Goal: Task Accomplishment & Management: Use online tool/utility

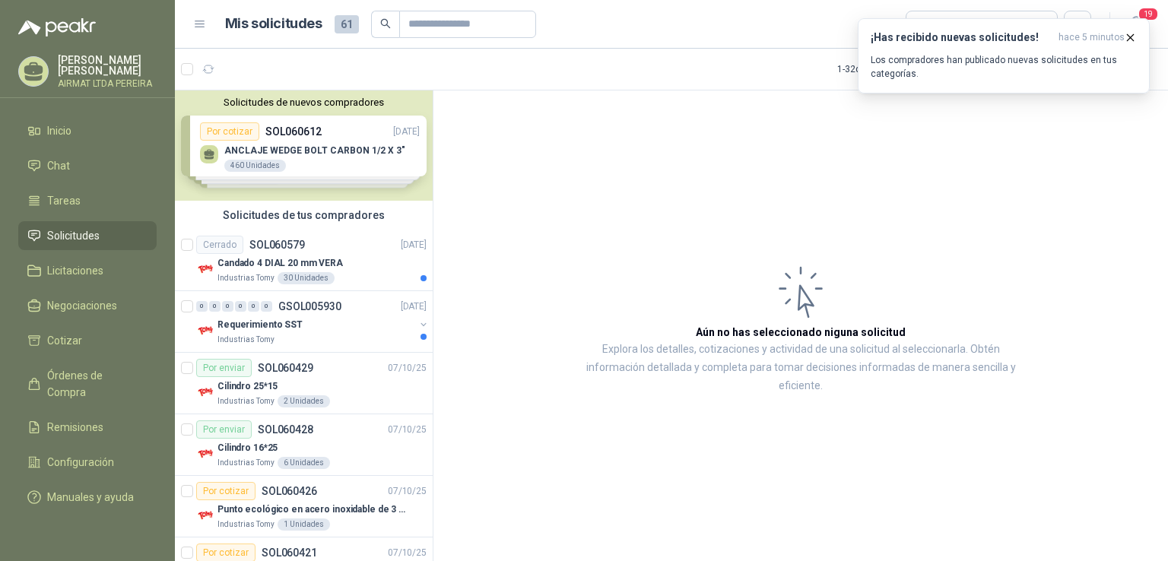
click at [97, 244] on span "Solicitudes" at bounding box center [73, 235] width 52 height 17
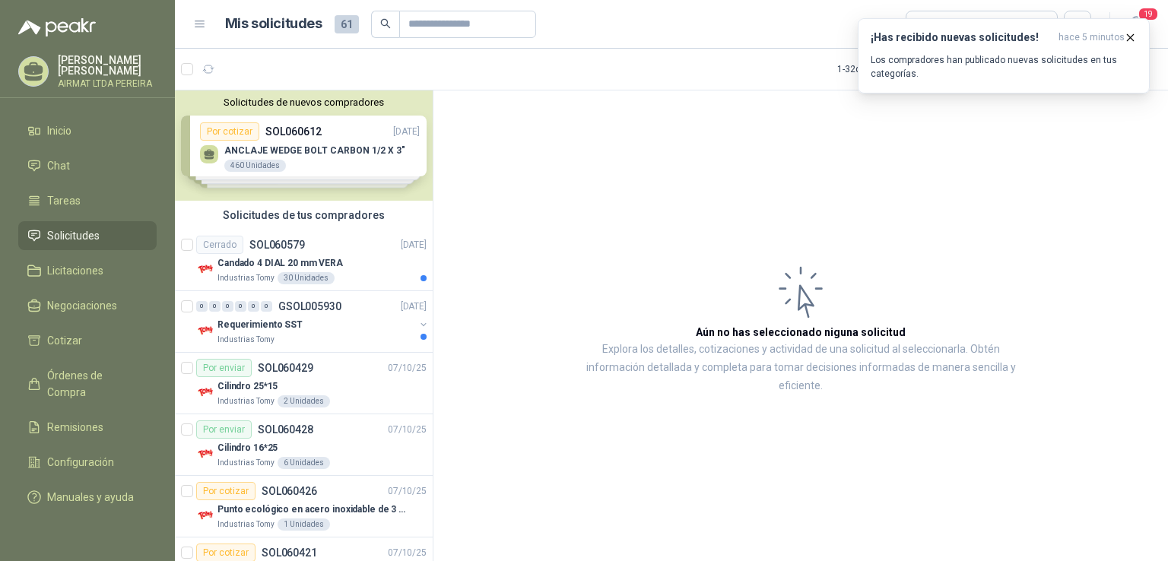
click at [97, 244] on span "Solicitudes" at bounding box center [73, 235] width 52 height 17
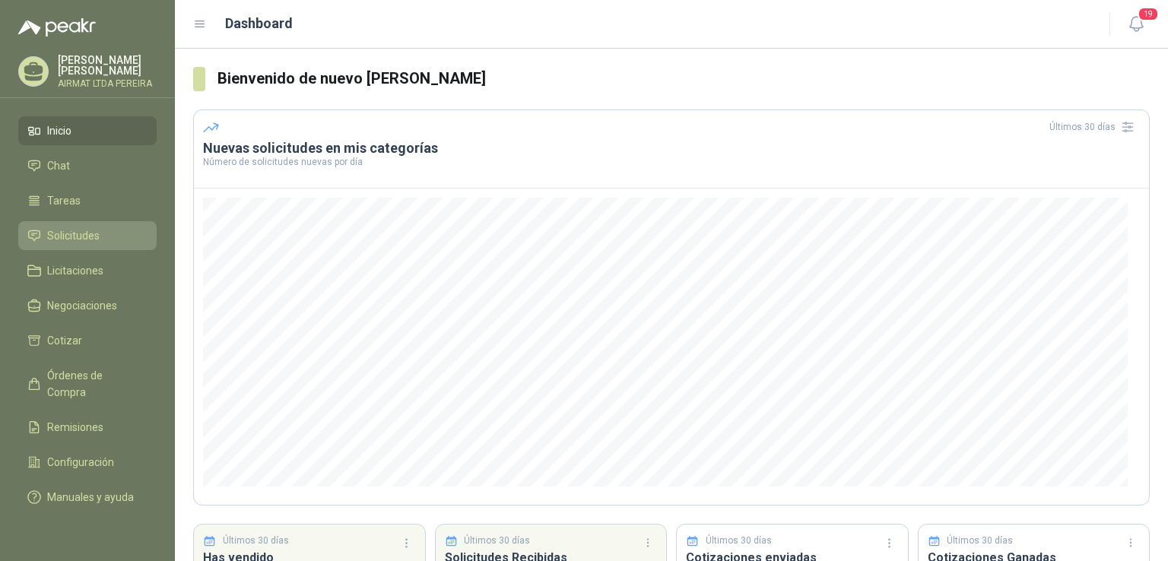
click at [53, 244] on span "Solicitudes" at bounding box center [73, 235] width 52 height 17
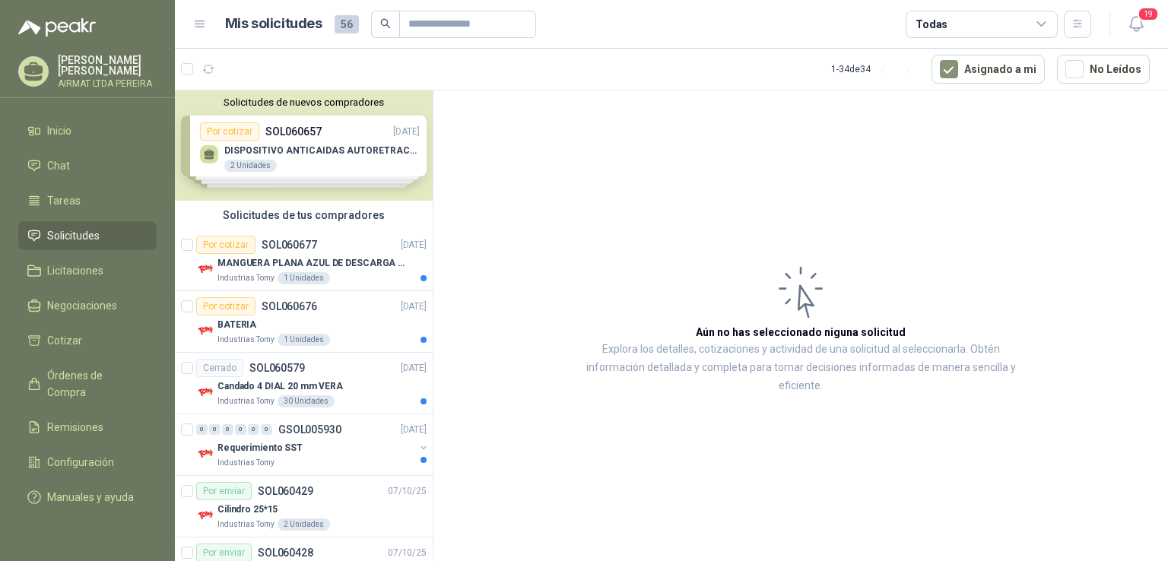
click at [347, 219] on div "Solicitudes de tus compradores" at bounding box center [304, 215] width 258 height 29
click at [300, 252] on div "Por cotizar SOL060677" at bounding box center [256, 245] width 121 height 18
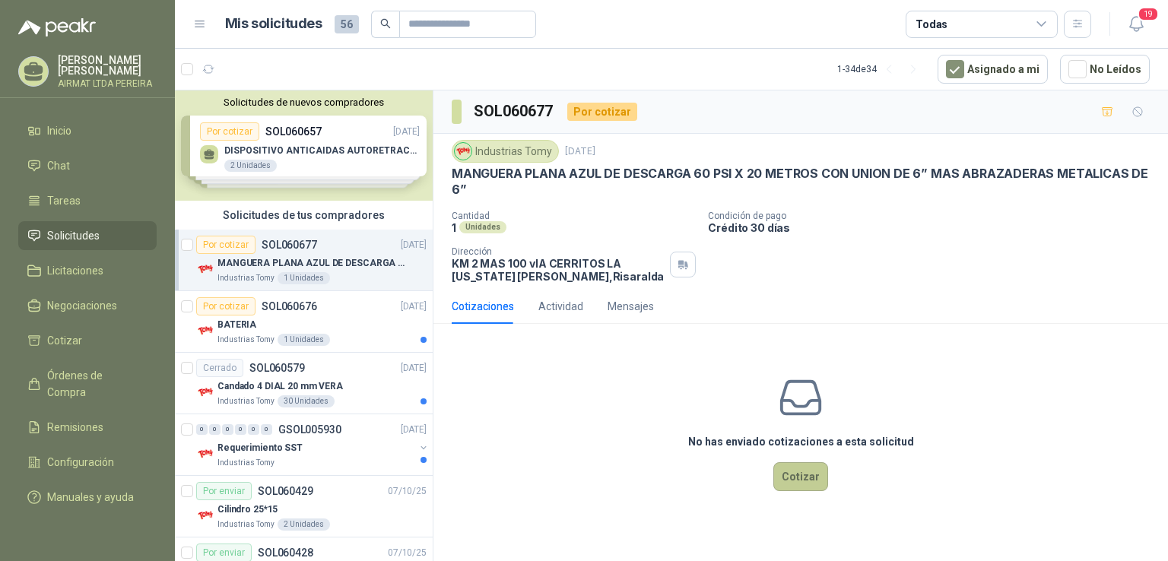
click at [782, 470] on button "Cotizar" at bounding box center [800, 476] width 55 height 29
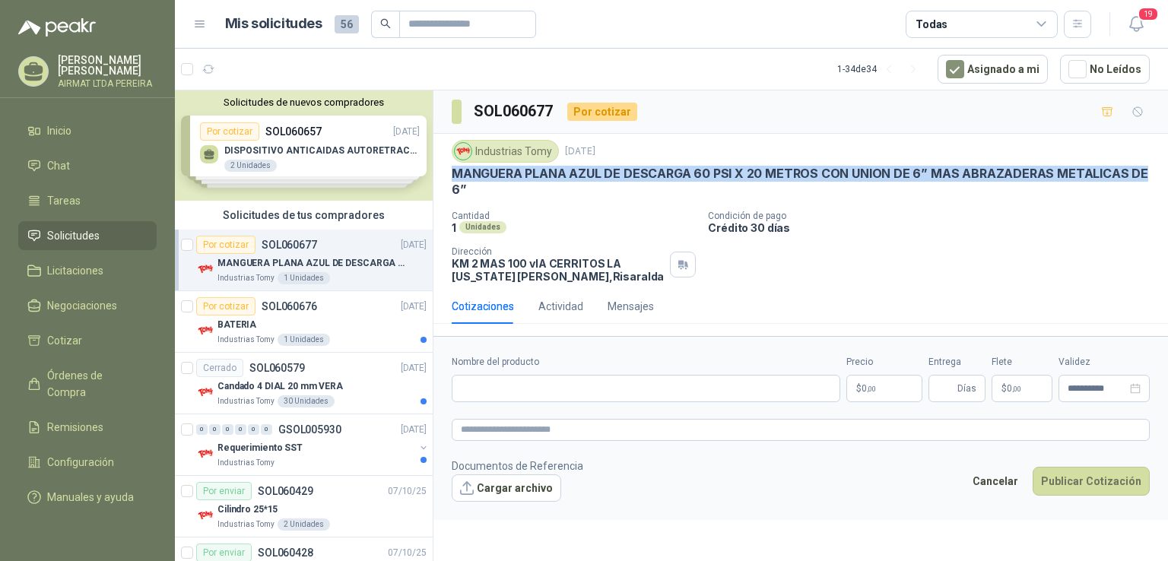
drag, startPoint x: 454, startPoint y: 171, endPoint x: 1134, endPoint y: 176, distance: 680.5
click at [1134, 176] on p "MANGUERA PLANA AZUL DE DESCARGA 60 PSI X 20 METROS CON UNION DE 6” MAS ABRAZADE…" at bounding box center [801, 182] width 698 height 33
copy p "MANGUERA PLANA AZUL DE DESCARGA 60 PSI X 20 METROS CON UNION DE 6” MAS ABRAZADE…"
click at [502, 392] on input "Nombre del producto" at bounding box center [646, 388] width 389 height 27
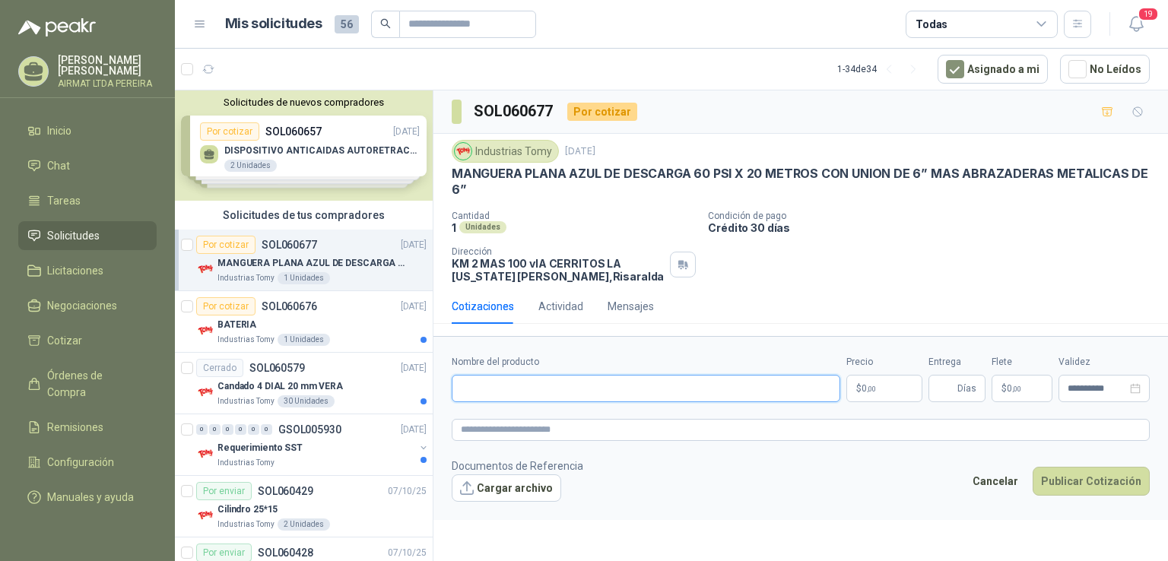
paste input "**********"
type input "**********"
click at [876, 385] on p "$ 0 ,00" at bounding box center [884, 388] width 76 height 27
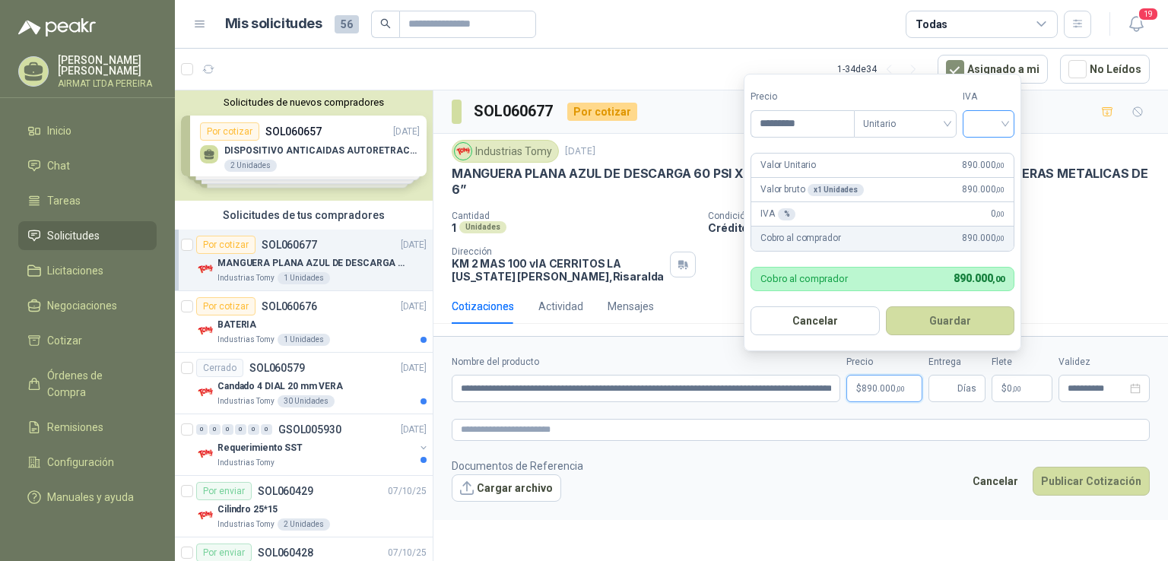
type input "*********"
click at [1004, 120] on input "search" at bounding box center [988, 122] width 33 height 23
click at [1003, 149] on div "19%" at bounding box center [992, 155] width 28 height 17
click at [944, 387] on input "Entrega" at bounding box center [945, 389] width 17 height 26
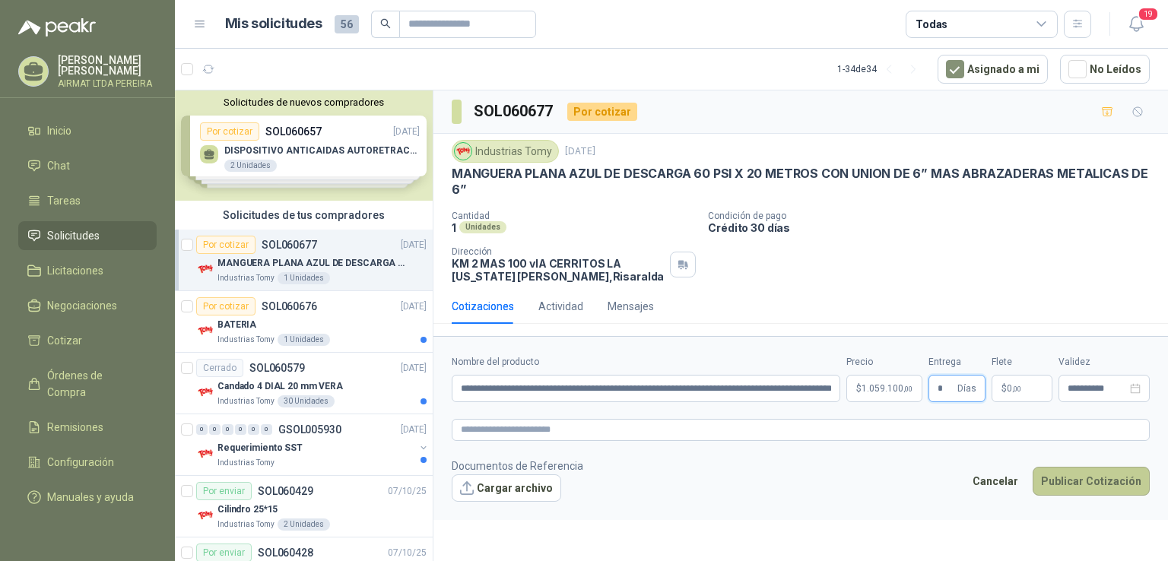
type input "*"
click at [1085, 478] on button "Publicar Cotización" at bounding box center [1090, 481] width 117 height 29
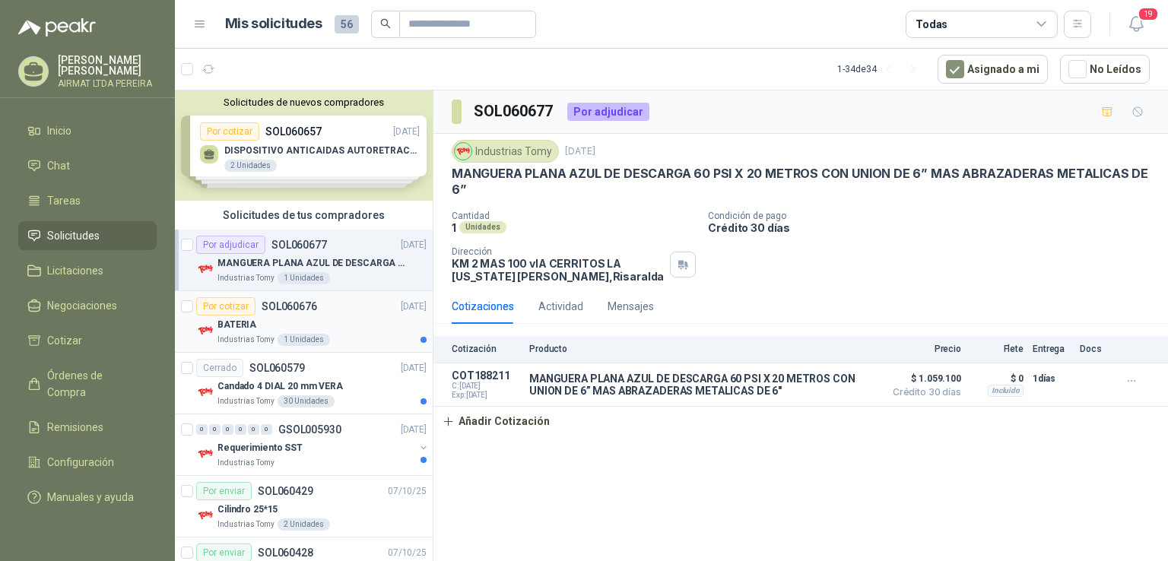
click at [307, 319] on div "BATERIA" at bounding box center [321, 325] width 209 height 18
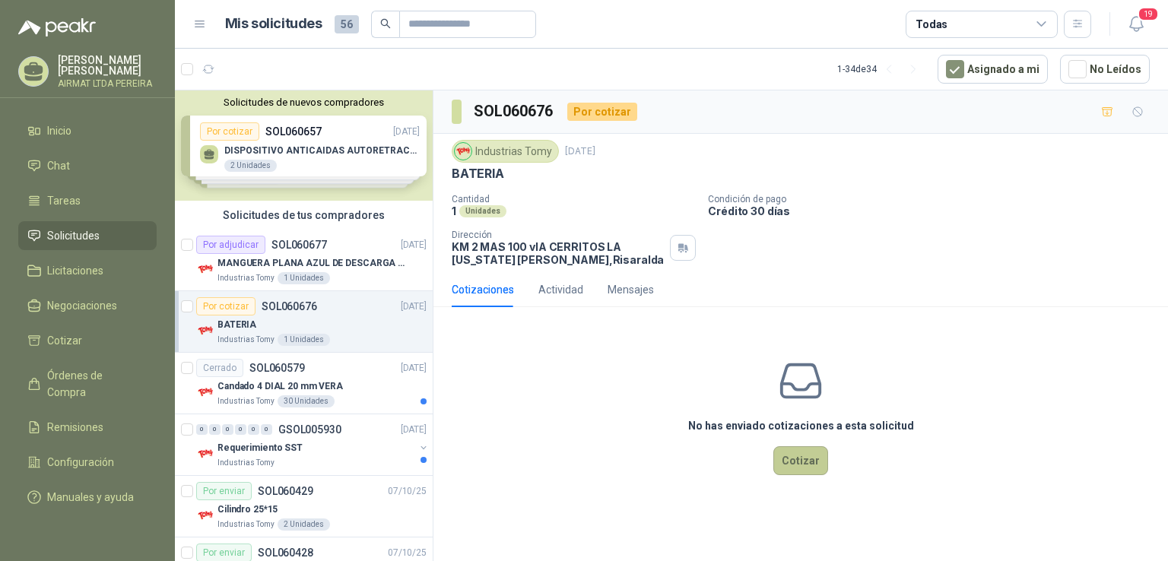
click at [791, 460] on button "Cotizar" at bounding box center [800, 460] width 55 height 29
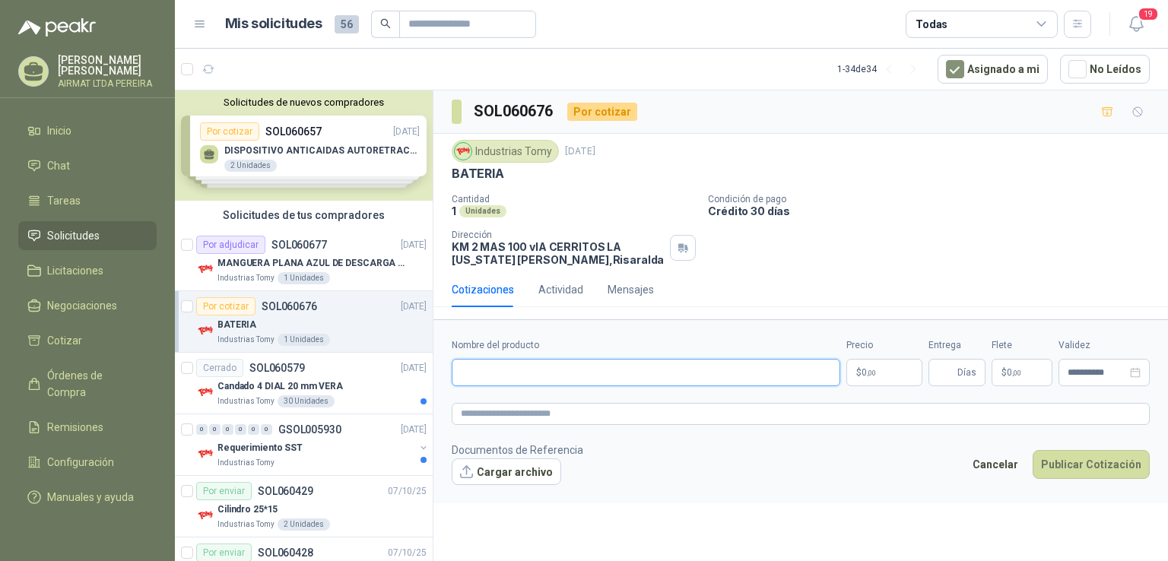
click at [510, 372] on input "Nombre del producto" at bounding box center [646, 372] width 389 height 27
type input "*******"
click at [895, 376] on p "$ 0 ,00" at bounding box center [884, 372] width 76 height 27
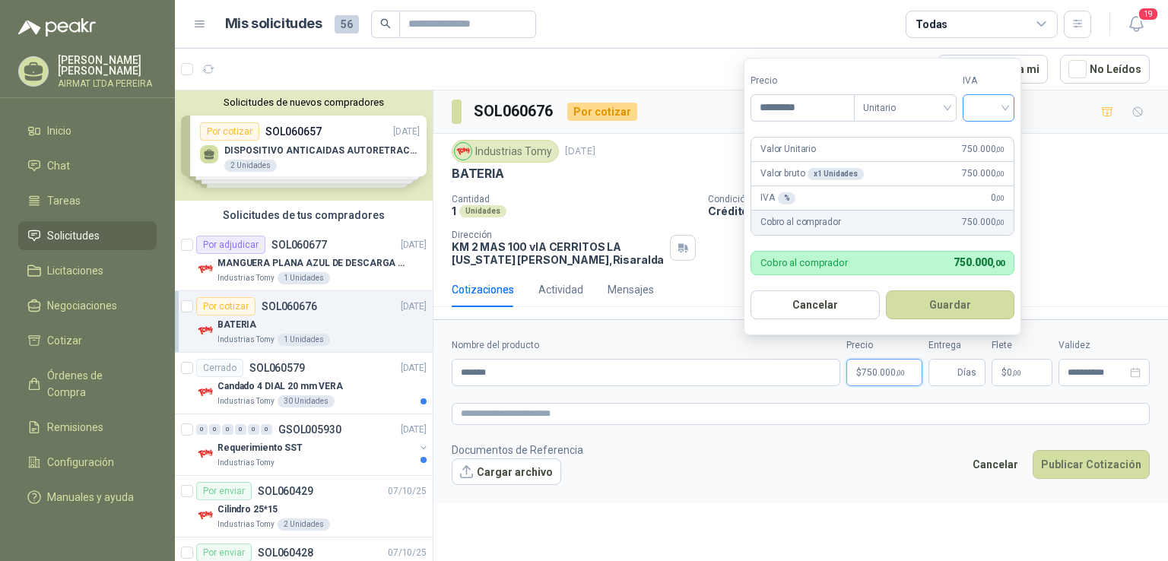
type input "*********"
click at [1002, 104] on input "search" at bounding box center [988, 106] width 33 height 23
click at [999, 132] on div "19%" at bounding box center [992, 139] width 28 height 17
click at [939, 378] on input "Entrega" at bounding box center [945, 373] width 17 height 26
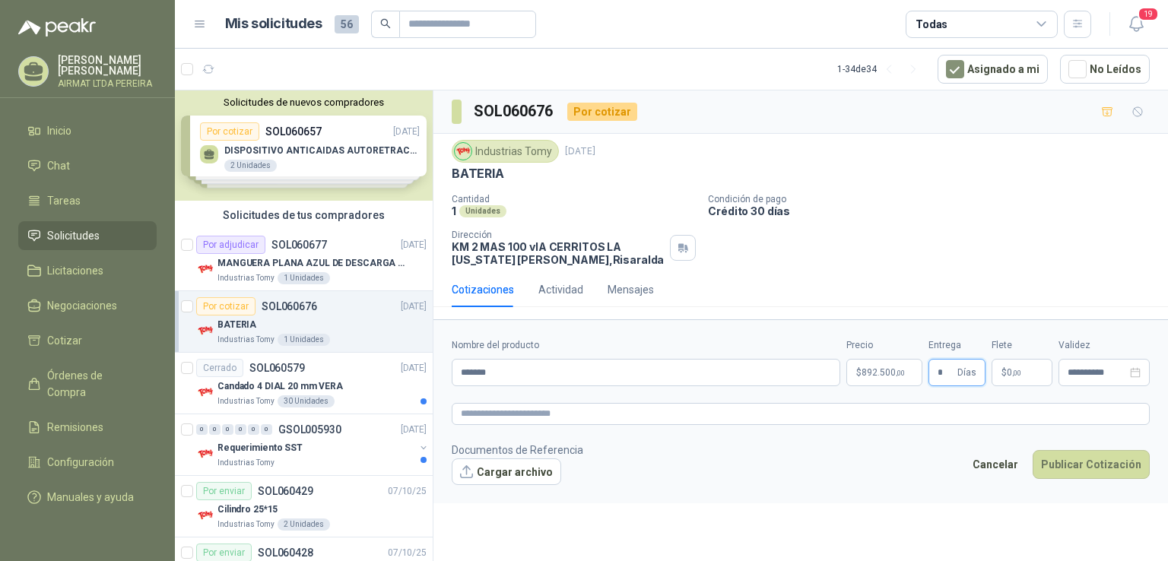
click at [945, 364] on input "*" at bounding box center [945, 373] width 17 height 26
type input "*"
click at [1067, 461] on button "Publicar Cotización" at bounding box center [1090, 464] width 117 height 29
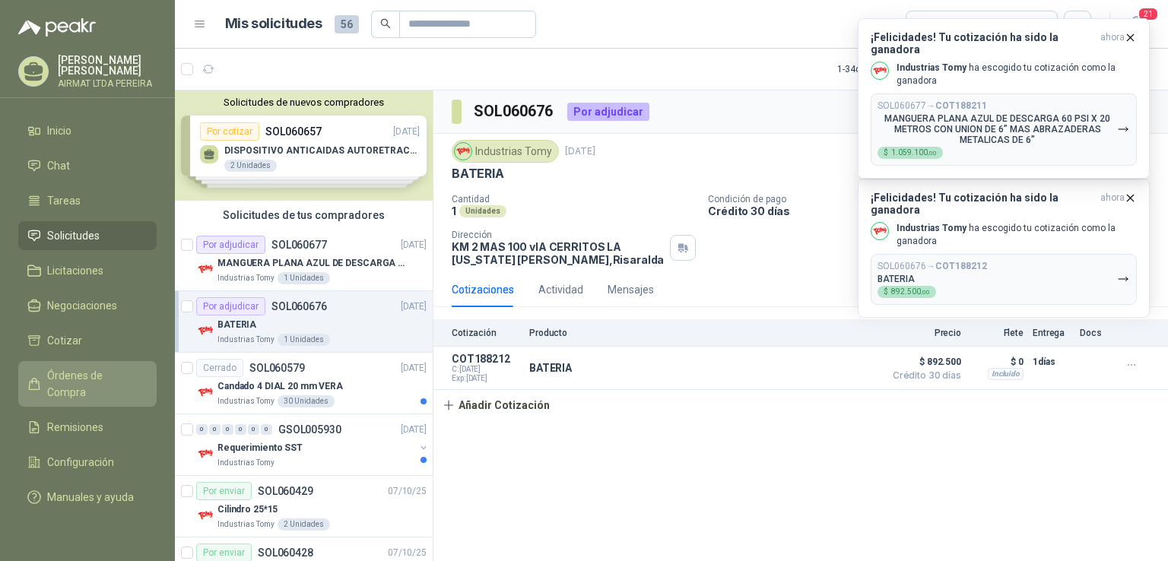
click at [62, 388] on span "Órdenes de Compra" at bounding box center [94, 383] width 95 height 33
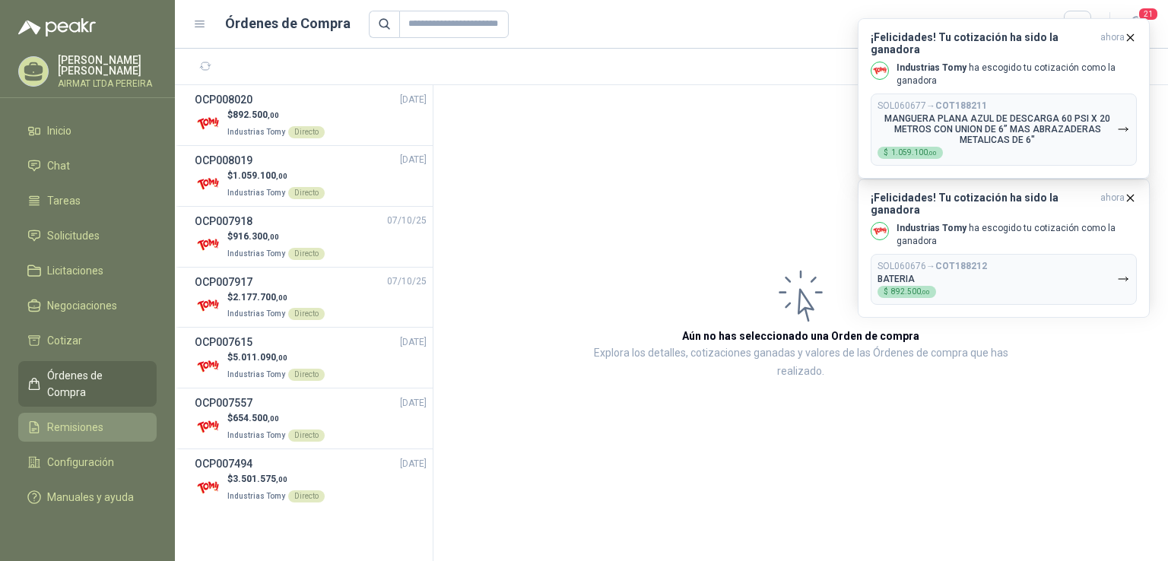
click at [59, 427] on span "Remisiones" at bounding box center [75, 427] width 56 height 17
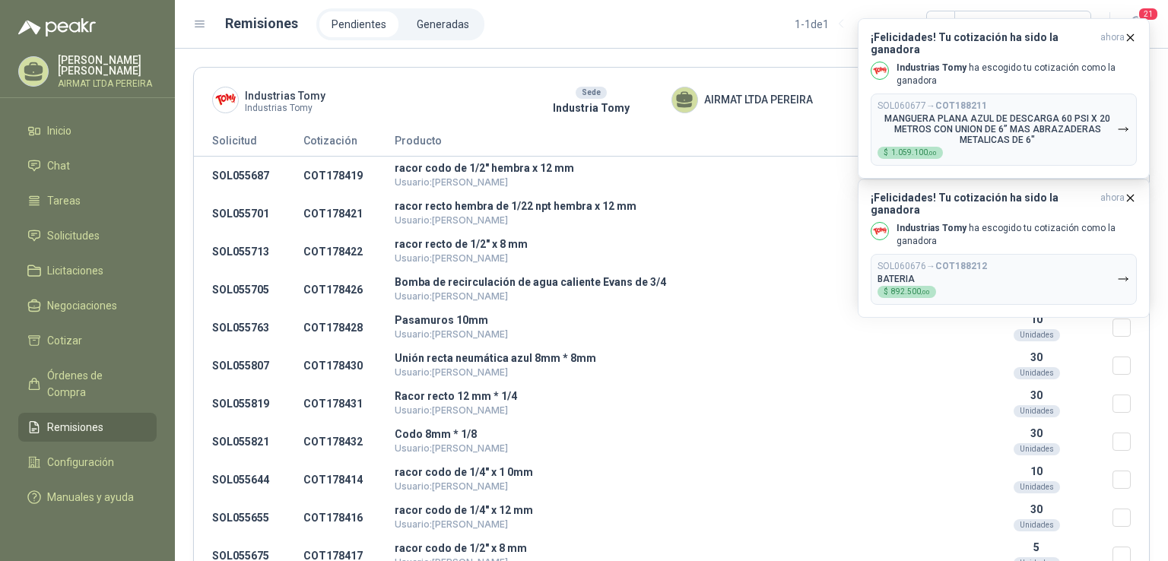
click at [121, 419] on li "Remisiones" at bounding box center [87, 427] width 120 height 17
click at [115, 389] on span "Órdenes de Compra" at bounding box center [94, 383] width 95 height 33
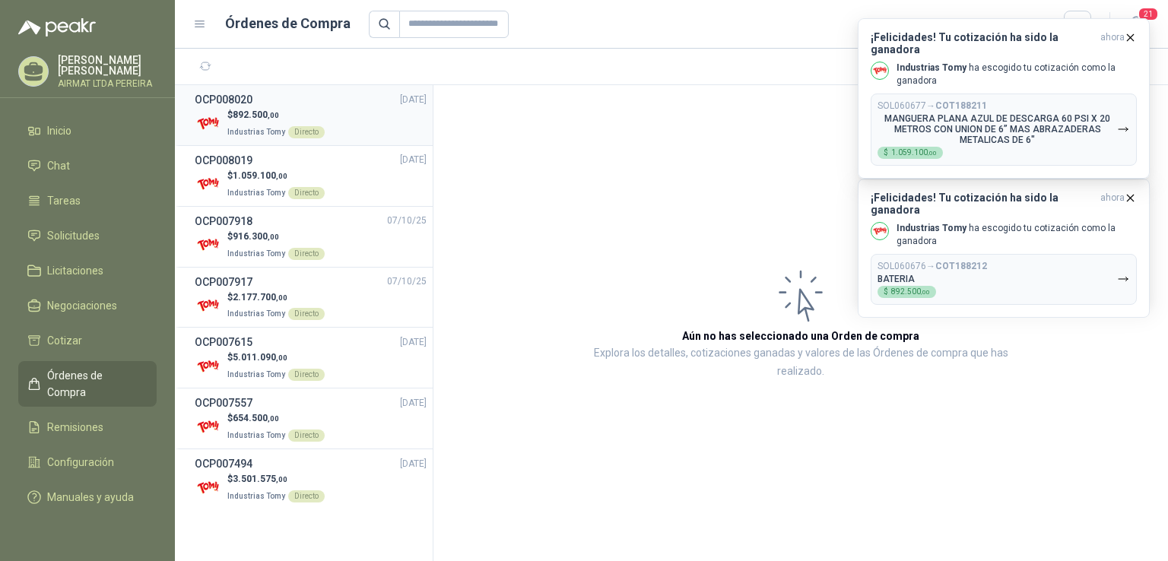
click at [351, 130] on div "$ 892.500 ,00 Industrias Tomy Directo" at bounding box center [311, 123] width 232 height 31
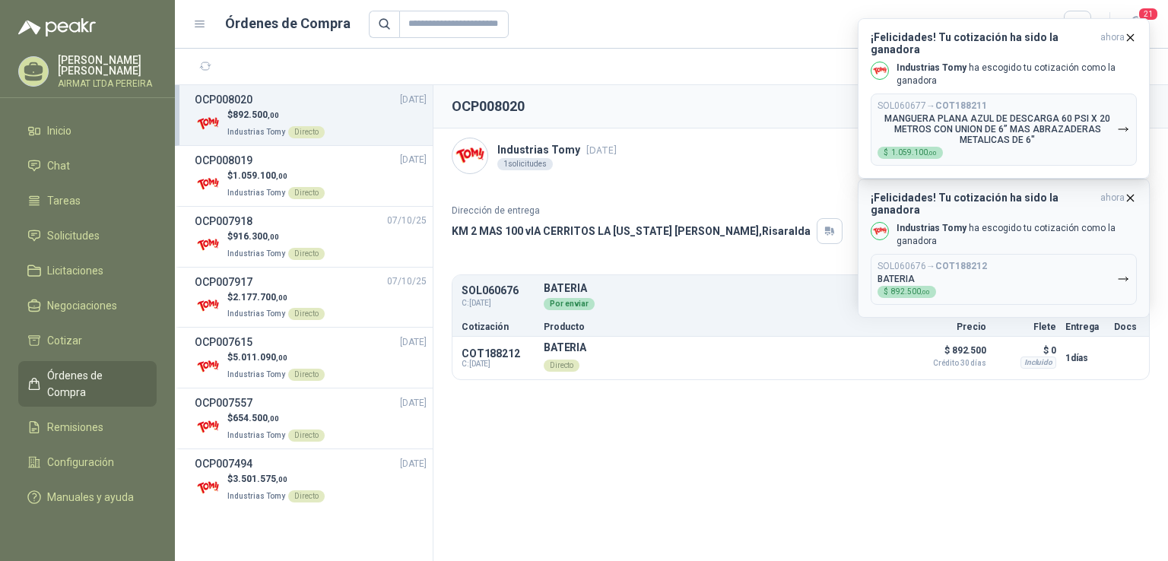
click at [1128, 195] on icon "button" at bounding box center [1131, 198] width 6 height 6
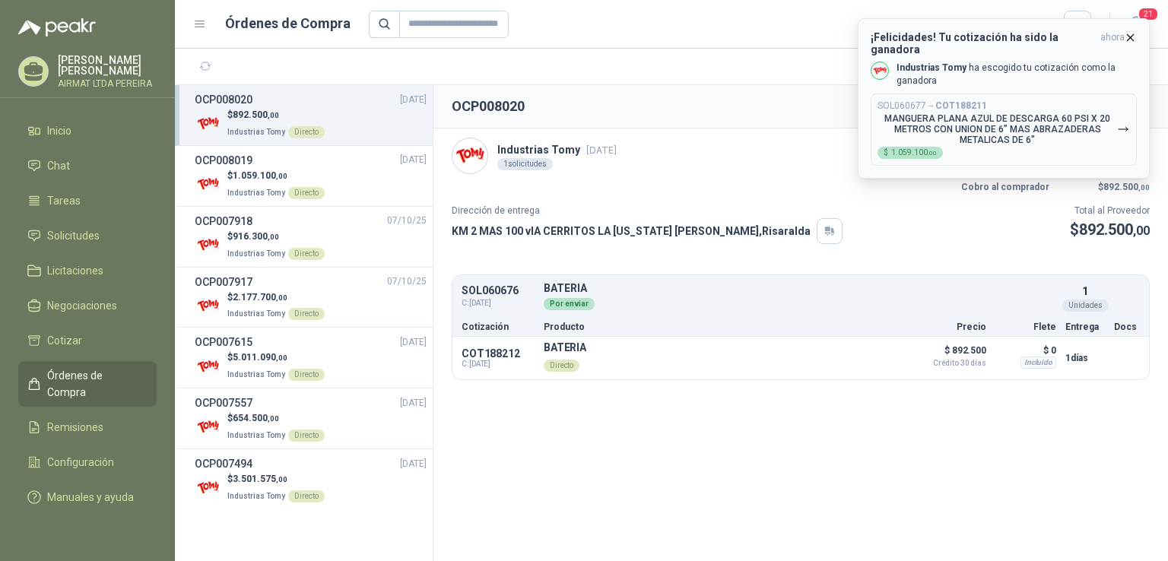
click at [1133, 36] on icon "button" at bounding box center [1130, 37] width 13 height 13
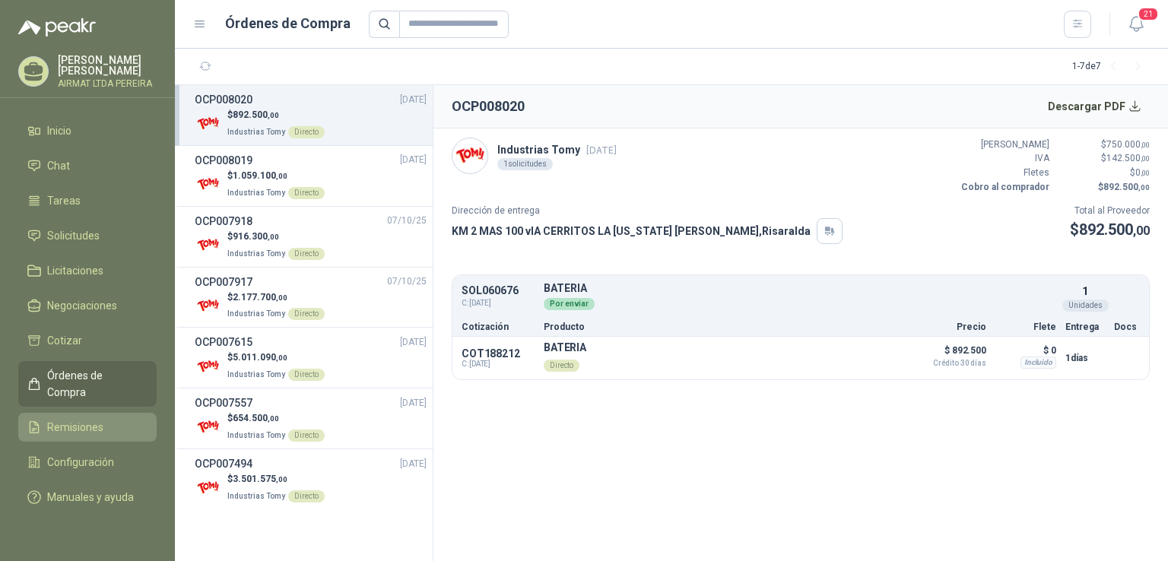
click at [70, 419] on span "Remisiones" at bounding box center [75, 427] width 56 height 17
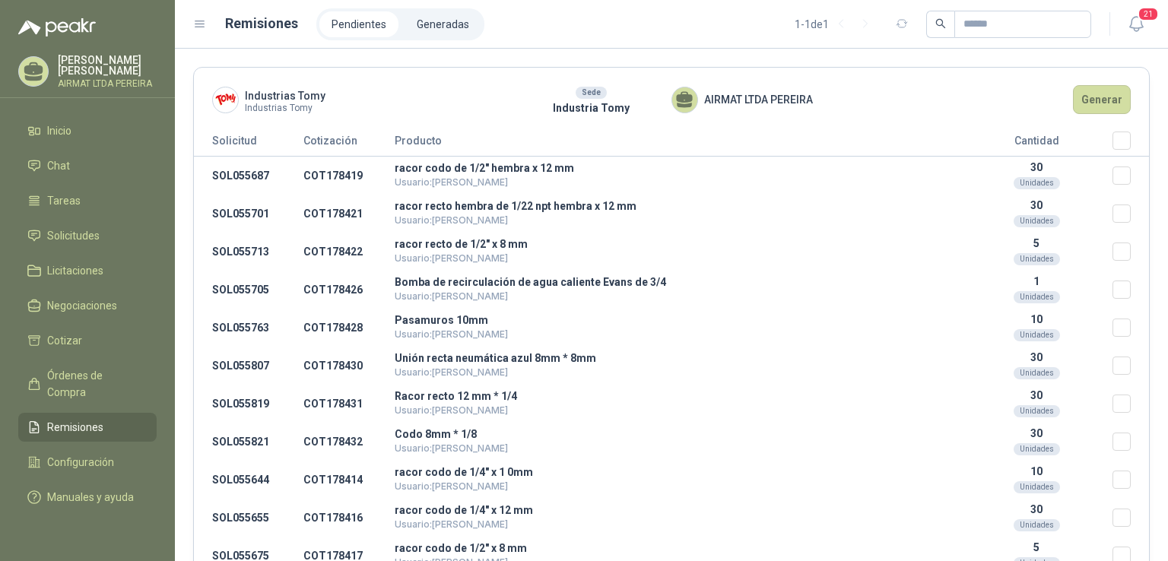
click at [344, 27] on li "Pendientes" at bounding box center [358, 24] width 79 height 26
click at [1102, 92] on button "Generar" at bounding box center [1102, 99] width 58 height 29
click at [1089, 96] on button "Generar" at bounding box center [1102, 99] width 58 height 29
click at [1109, 89] on button "Generar" at bounding box center [1102, 99] width 58 height 29
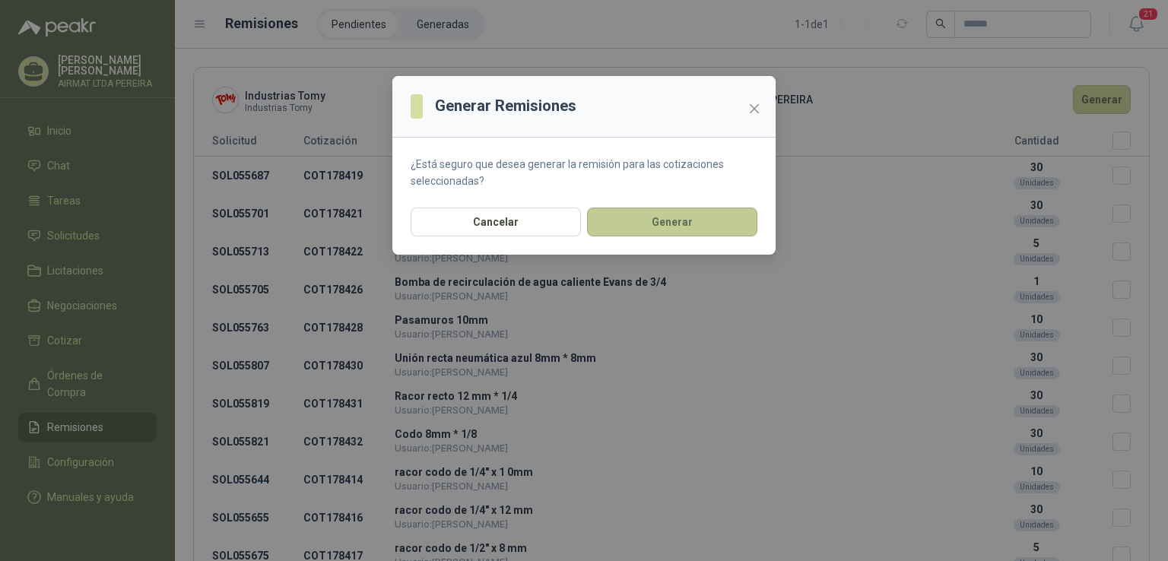
click at [718, 232] on button "Generar" at bounding box center [672, 222] width 170 height 29
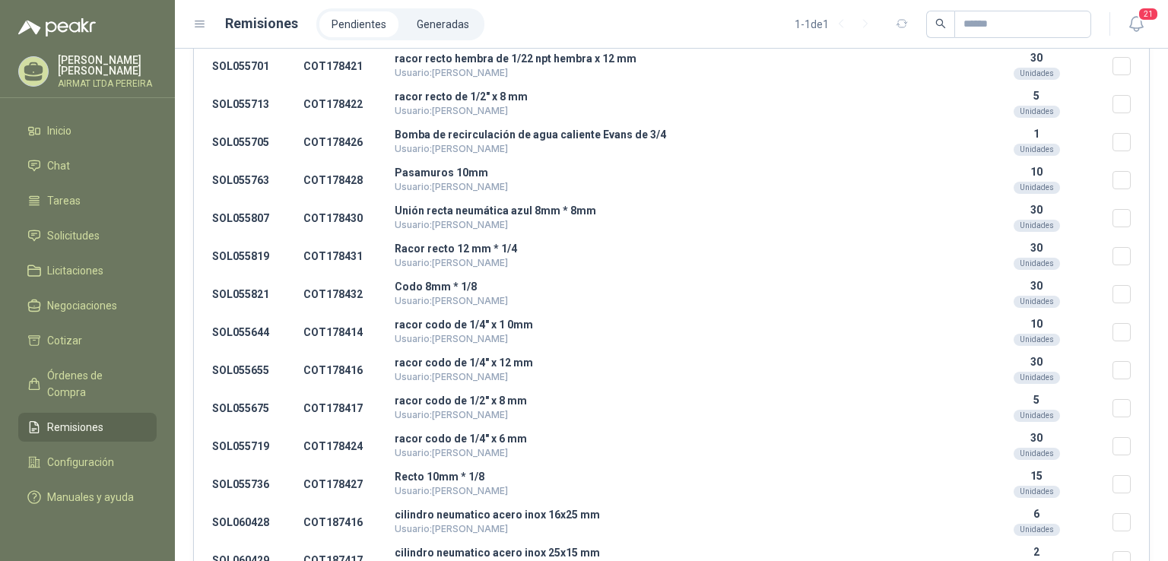
scroll to position [246, 0]
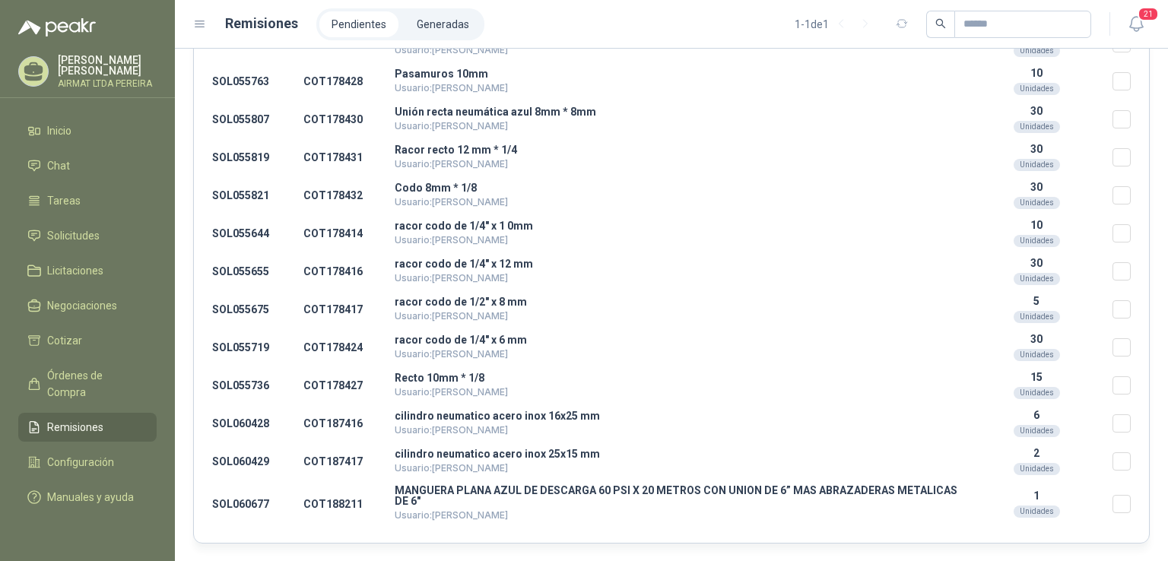
click at [68, 423] on span "Remisiones" at bounding box center [75, 427] width 56 height 17
click at [97, 427] on span "Remisiones" at bounding box center [75, 427] width 56 height 17
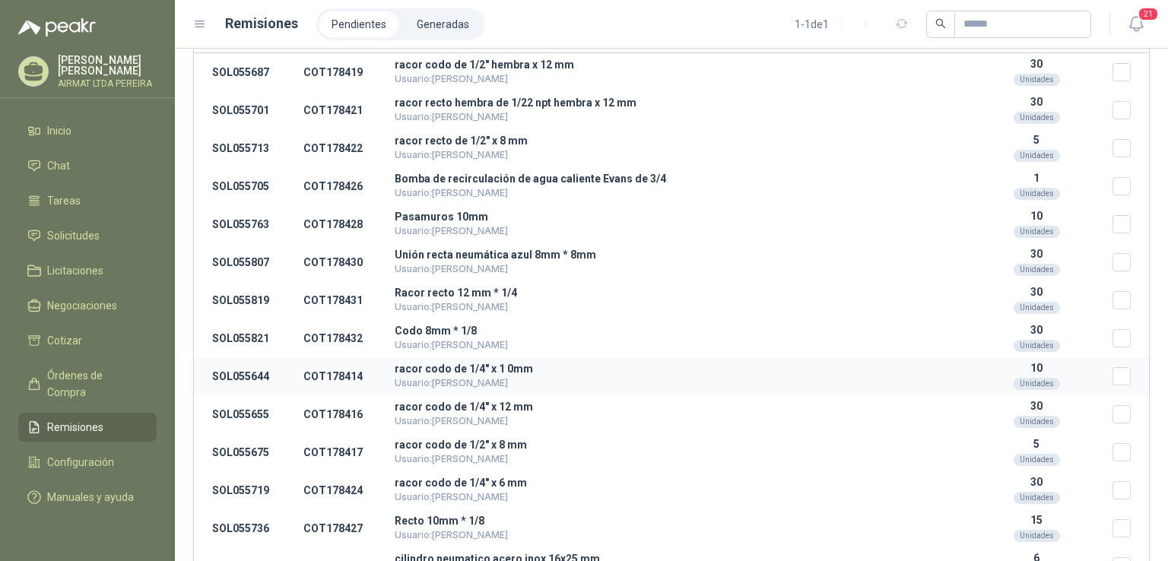
scroll to position [0, 0]
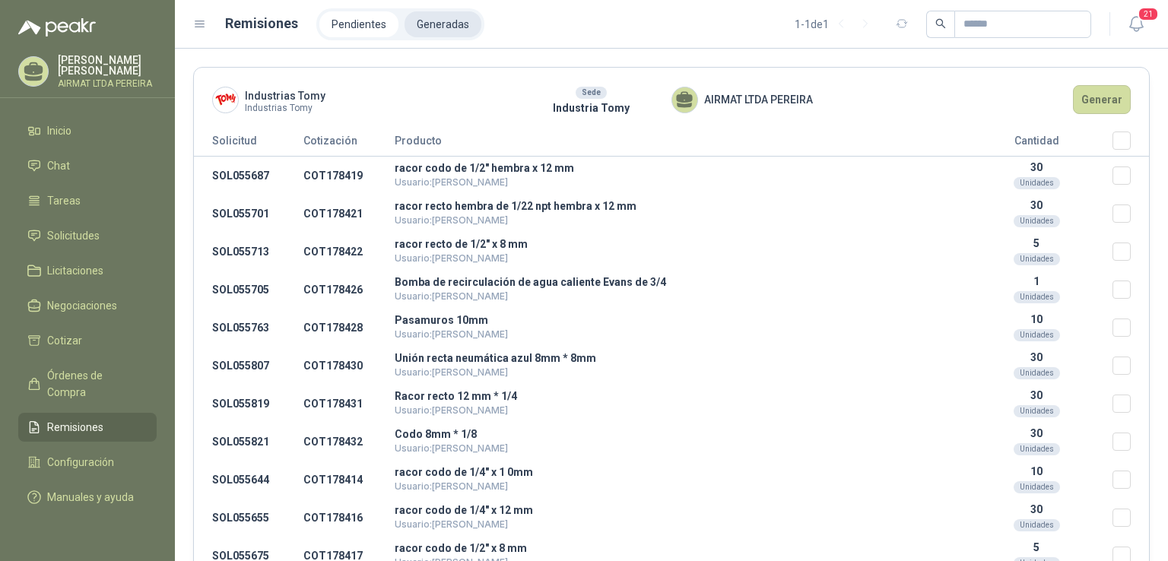
click at [417, 18] on li "Generadas" at bounding box center [442, 24] width 77 height 26
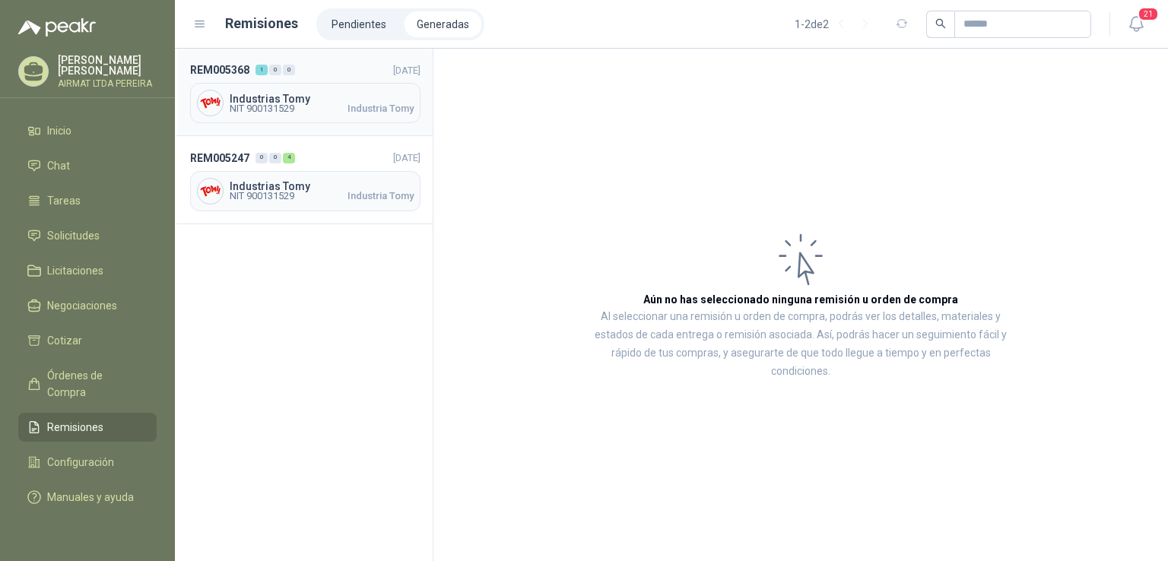
click at [306, 102] on span "Industrias Tomy" at bounding box center [322, 99] width 184 height 11
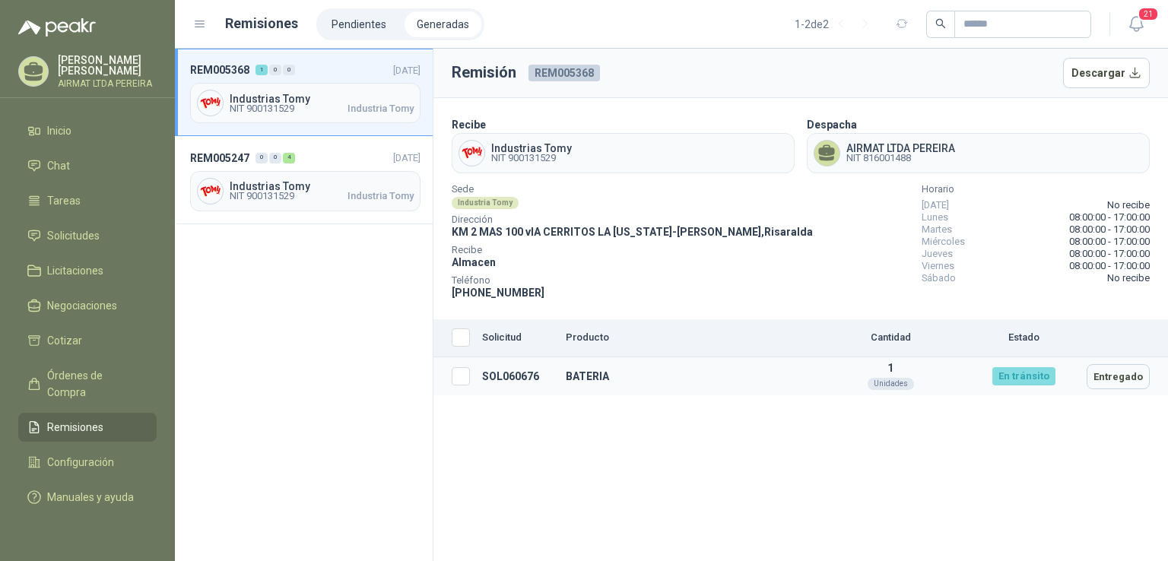
click at [760, 377] on td "BATERIA" at bounding box center [687, 376] width 255 height 39
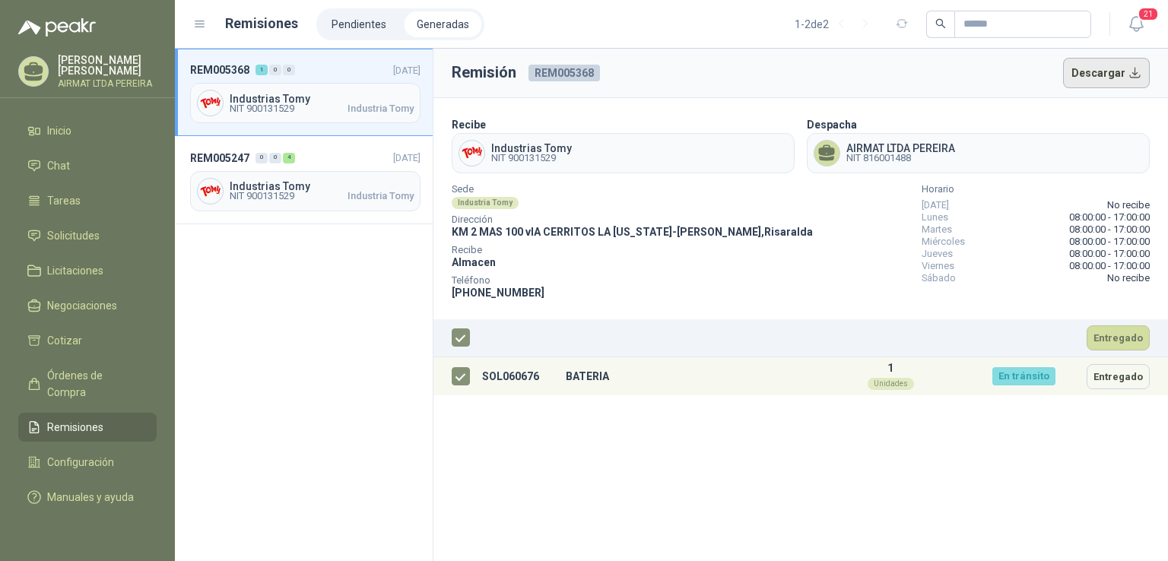
click at [1119, 74] on button "Descargar" at bounding box center [1106, 73] width 87 height 30
